Goal: Information Seeking & Learning: Learn about a topic

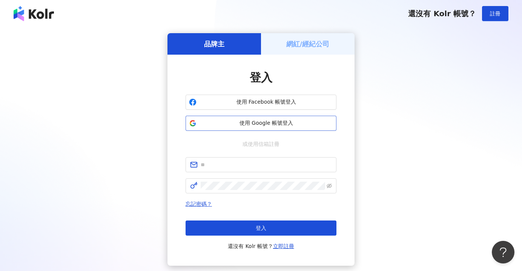
click at [293, 122] on span "使用 Google 帳號登入" at bounding box center [265, 123] width 133 height 8
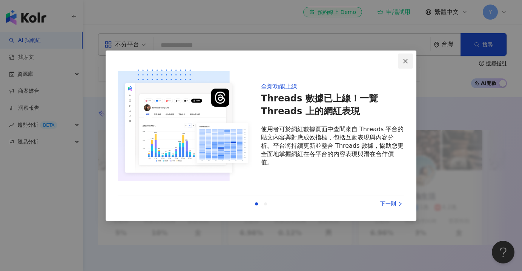
click at [402, 63] on icon "close" at bounding box center [405, 61] width 6 height 6
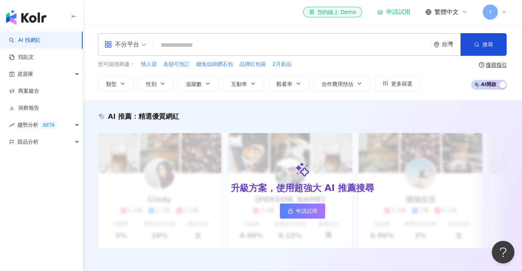
click at [283, 49] on input "search" at bounding box center [291, 45] width 271 height 14
paste input "******"
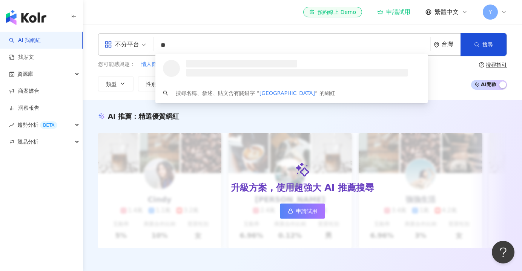
type input "*"
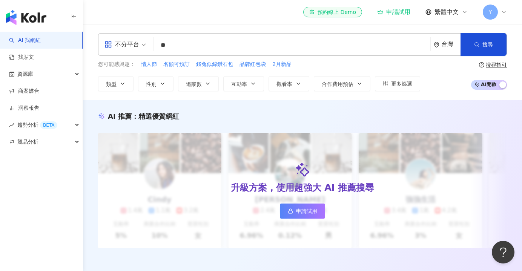
type input "*"
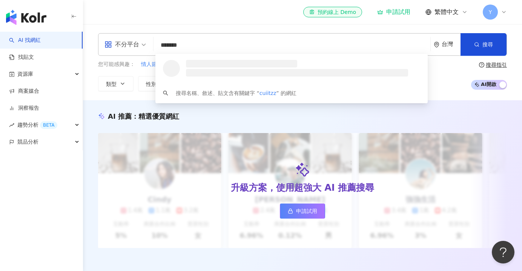
type input "******"
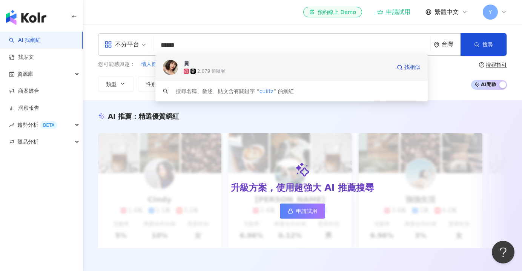
click at [266, 65] on span "貝" at bounding box center [287, 64] width 207 height 8
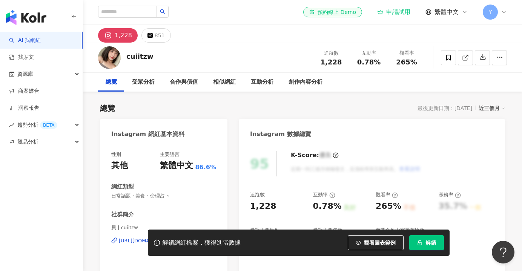
click at [431, 245] on span "解鎖" at bounding box center [430, 243] width 11 height 6
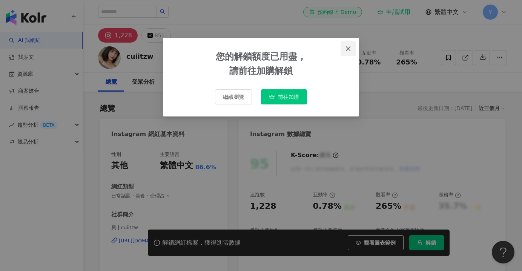
click at [345, 49] on icon "close" at bounding box center [348, 49] width 6 height 6
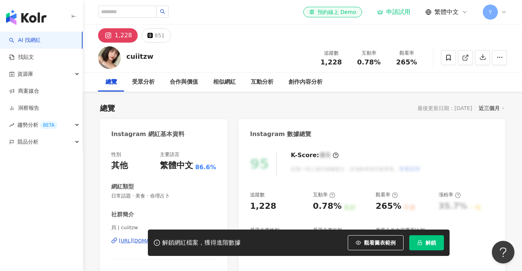
click at [504, 11] on icon at bounding box center [503, 12] width 6 height 6
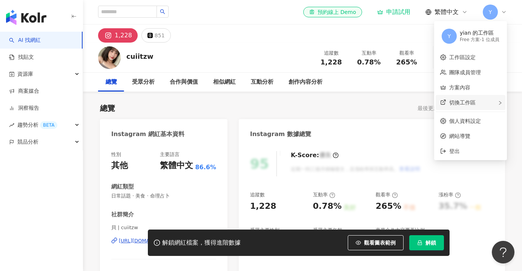
click at [466, 102] on span "切換工作區" at bounding box center [462, 102] width 26 height 6
click at [503, 10] on icon at bounding box center [503, 12] width 6 height 6
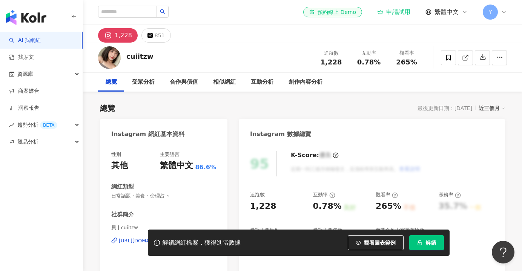
click at [500, 15] on div "Y" at bounding box center [494, 12] width 24 height 15
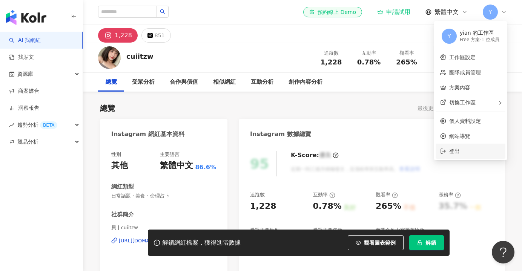
click at [463, 153] on span "登出" at bounding box center [475, 151] width 52 height 8
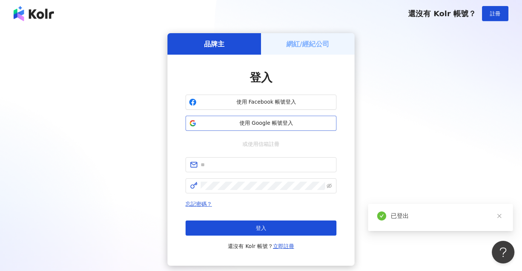
click at [260, 120] on span "使用 Google 帳號登入" at bounding box center [265, 123] width 133 height 8
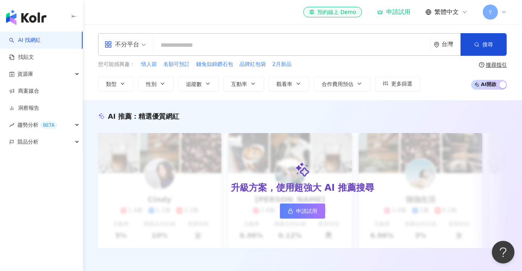
click at [502, 12] on icon at bounding box center [503, 12] width 3 height 2
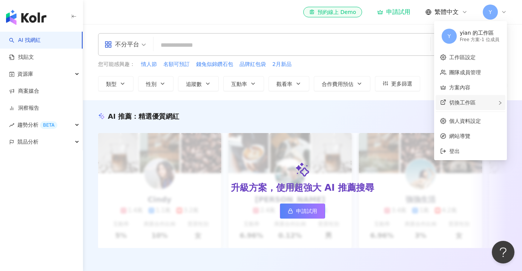
click at [471, 101] on span "切換工作區" at bounding box center [462, 102] width 26 height 6
click at [463, 72] on link "團隊成員管理" at bounding box center [465, 72] width 32 height 6
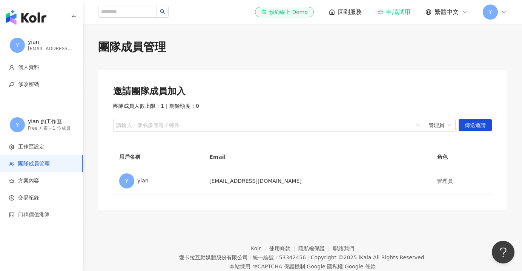
click at [497, 12] on span "Y" at bounding box center [489, 12] width 15 height 15
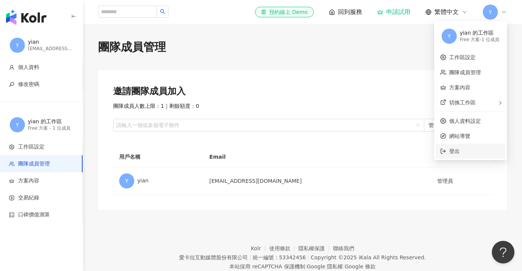
click at [470, 148] on span "登出" at bounding box center [475, 151] width 52 height 8
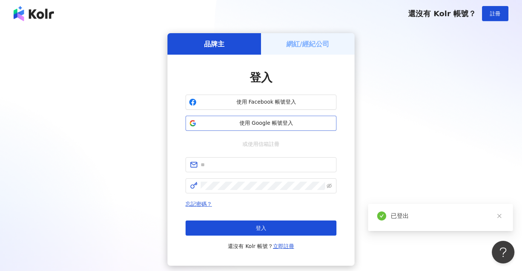
click at [282, 122] on span "使用 Google 帳號登入" at bounding box center [265, 123] width 133 height 8
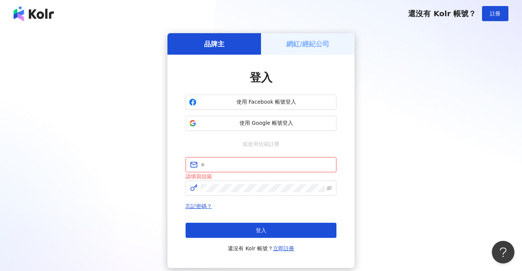
click at [238, 168] on input "text" at bounding box center [265, 165] width 131 height 8
type input "**********"
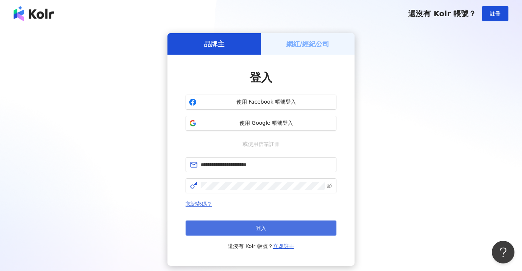
click at [250, 230] on button "登入" at bounding box center [260, 227] width 151 height 15
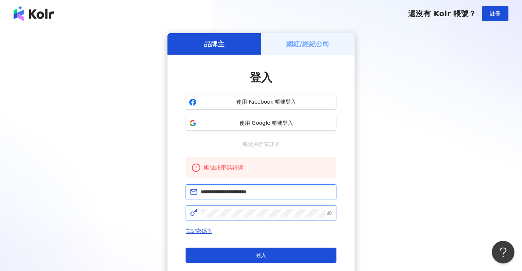
type input "**********"
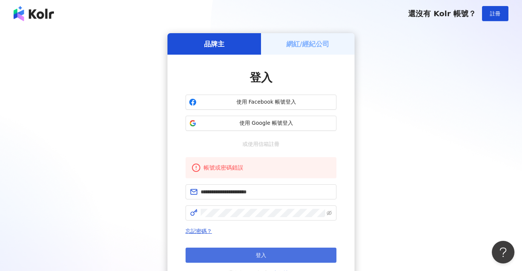
click at [255, 252] on button "登入" at bounding box center [260, 255] width 151 height 15
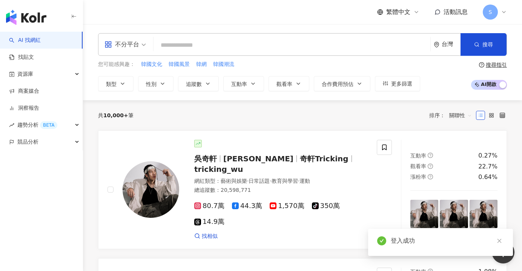
click at [269, 45] on input "search" at bounding box center [291, 45] width 271 height 14
type input "*"
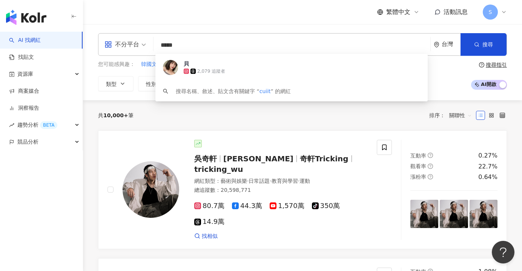
type input "*****"
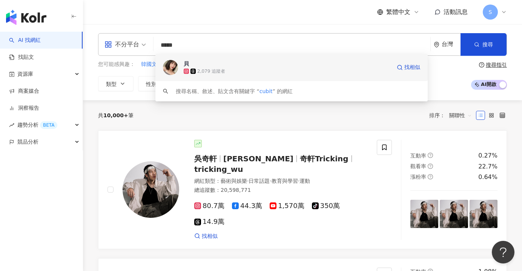
drag, startPoint x: 269, startPoint y: 45, endPoint x: 306, endPoint y: 69, distance: 43.4
click at [306, 69] on div "2,079 追蹤者" at bounding box center [287, 71] width 207 height 8
